Goal: Check status: Check status

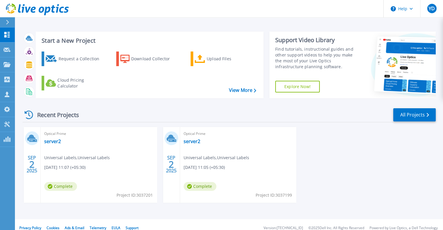
scroll to position [7, 0]
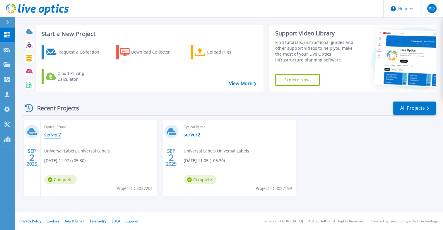
click at [51, 134] on link "server2" at bounding box center [52, 135] width 17 height 6
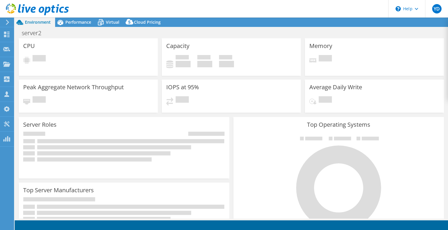
select select "USD"
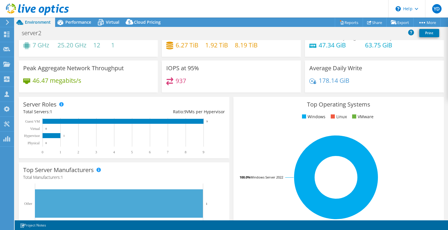
scroll to position [21, 0]
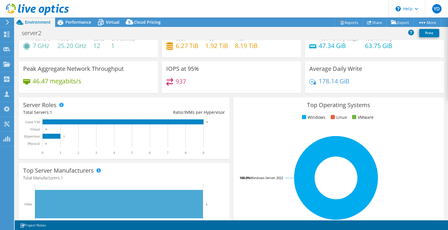
click at [275, 137] on rect at bounding box center [336, 178] width 196 height 103
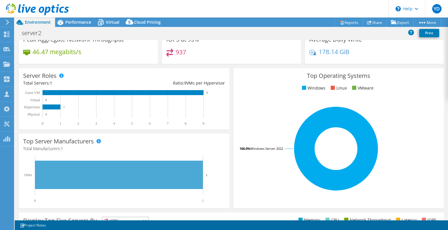
scroll to position [53, 0]
